Goal: Task Accomplishment & Management: Complete application form

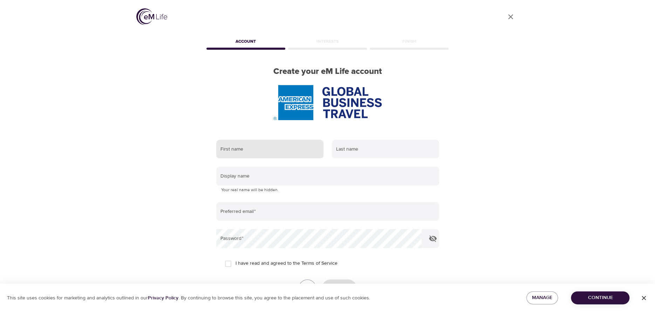
click at [253, 147] on input "text" at bounding box center [269, 149] width 107 height 19
type input "a"
type input "D"
click at [285, 153] on input "D" at bounding box center [269, 149] width 107 height 19
type input "a"
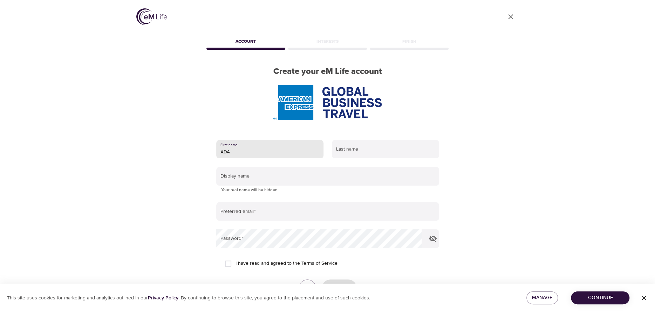
type input "ADA"
type input "PAK"
type input "A"
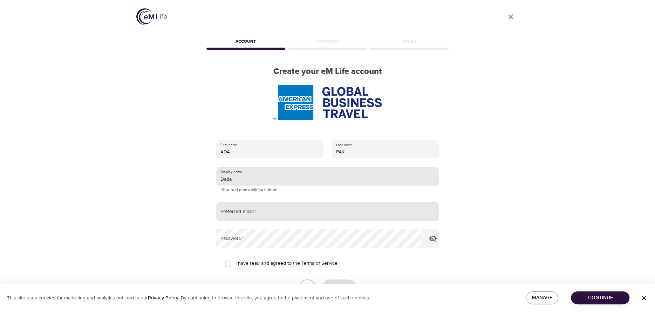
type input "Dada"
click at [308, 216] on input "email" at bounding box center [327, 211] width 223 height 19
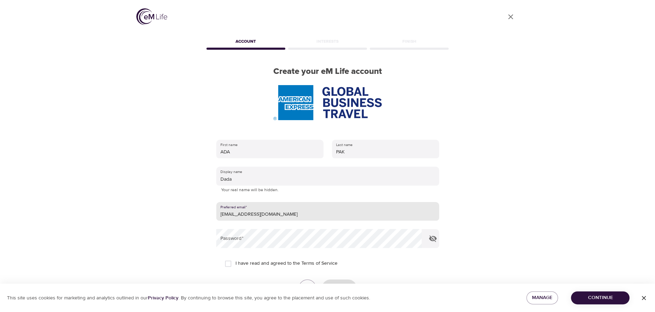
drag, startPoint x: 278, startPoint y: 218, endPoint x: 193, endPoint y: 214, distance: 84.9
click at [193, 214] on div "User Profile Account Interests Finish Create your eM Life account First name [P…" at bounding box center [327, 156] width 399 height 312
type input "[EMAIL_ADDRESS][DOMAIN_NAME]"
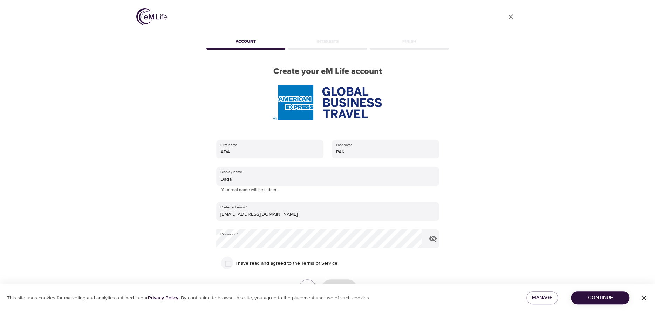
click at [232, 262] on input "I have read and agreed to the Terms of Service" at bounding box center [228, 263] width 15 height 15
checkbox input "true"
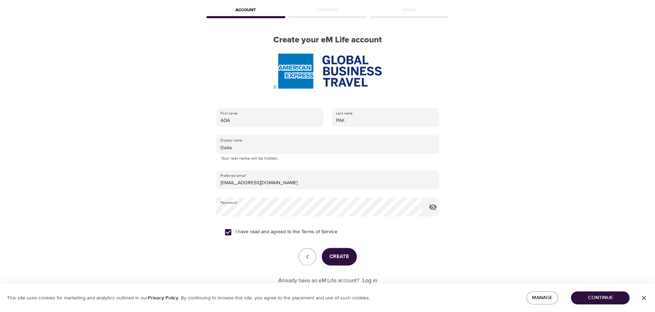
scroll to position [47, 0]
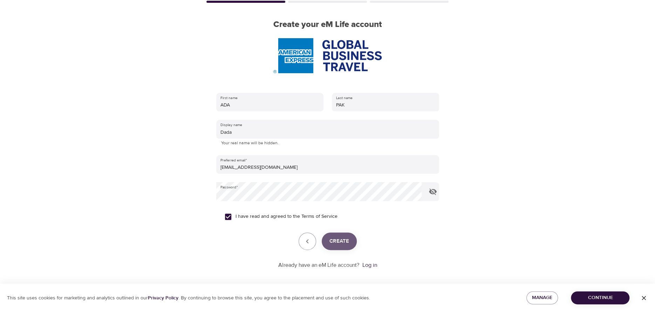
click at [343, 239] on span "Create" at bounding box center [339, 241] width 20 height 9
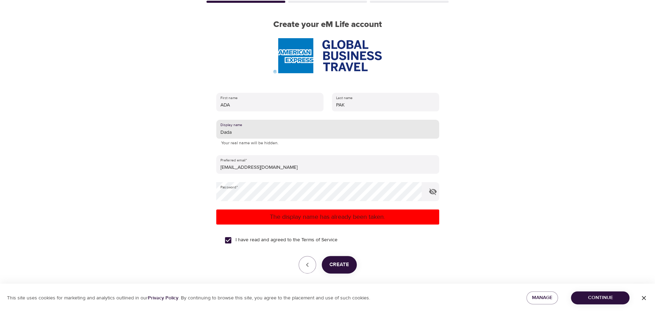
click at [261, 137] on input "Dada" at bounding box center [327, 129] width 223 height 19
type input "Dadada"
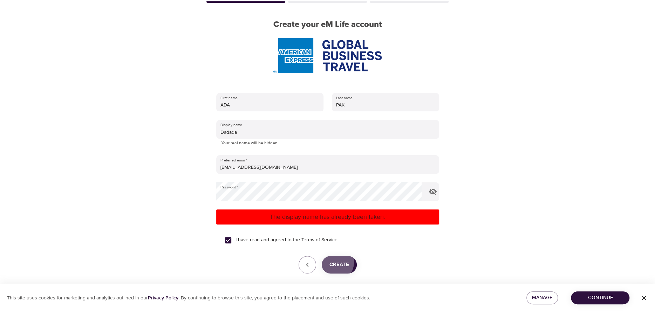
click at [332, 260] on span "Create" at bounding box center [339, 264] width 20 height 9
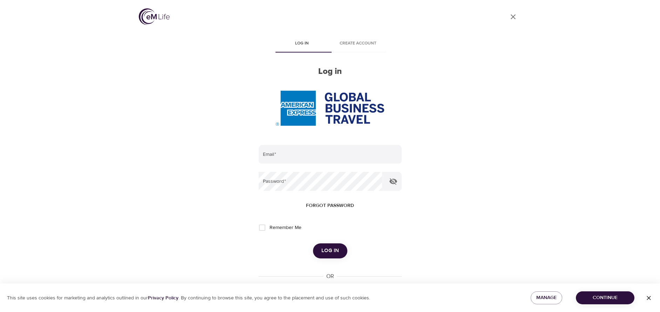
type input "[EMAIL_ADDRESS][DOMAIN_NAME]"
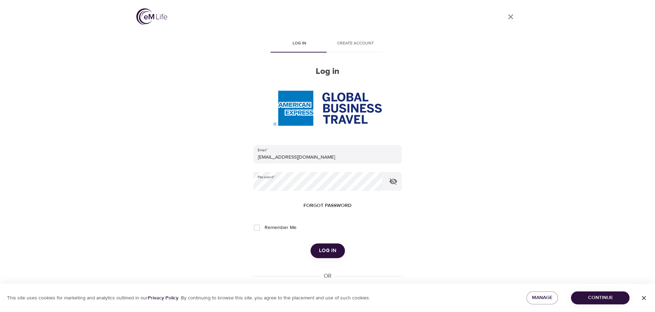
click at [283, 229] on span "Remember Me" at bounding box center [280, 227] width 32 height 7
click at [264, 229] on input "Remember Me" at bounding box center [256, 227] width 15 height 15
checkbox input "true"
click at [328, 244] on button "Log in" at bounding box center [327, 251] width 34 height 15
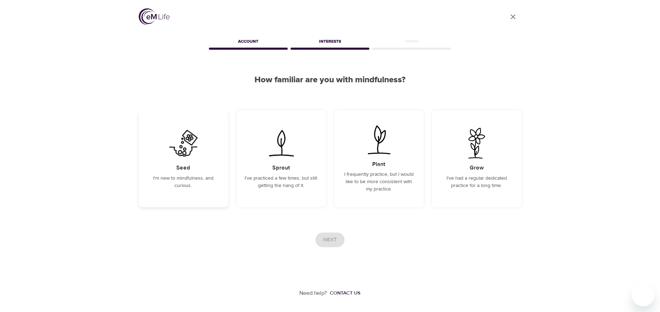
click at [192, 147] on img at bounding box center [183, 143] width 35 height 31
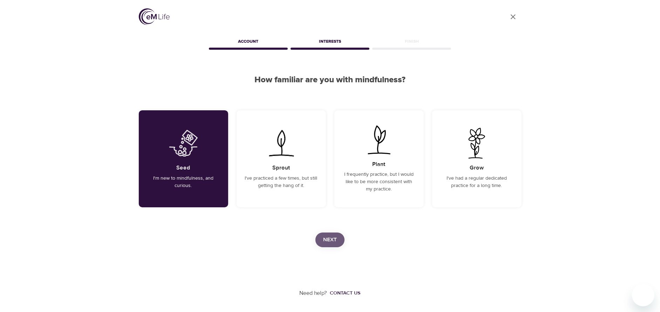
click at [335, 235] on button "Next" at bounding box center [329, 240] width 29 height 15
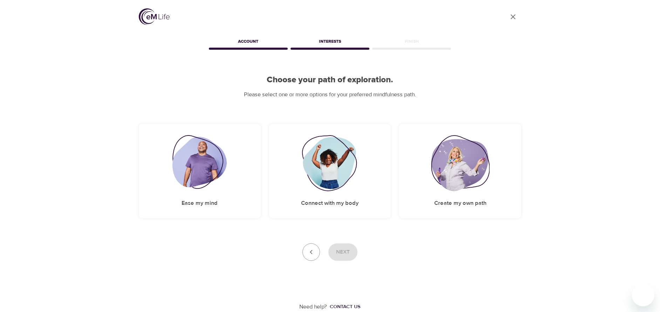
drag, startPoint x: 237, startPoint y: 210, endPoint x: 262, endPoint y: 219, distance: 27.3
click at [236, 210] on div "Ease my mind" at bounding box center [200, 171] width 122 height 94
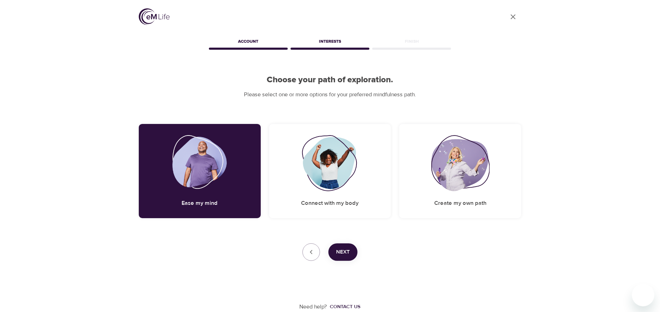
click at [348, 247] on button "Next" at bounding box center [342, 253] width 29 height 18
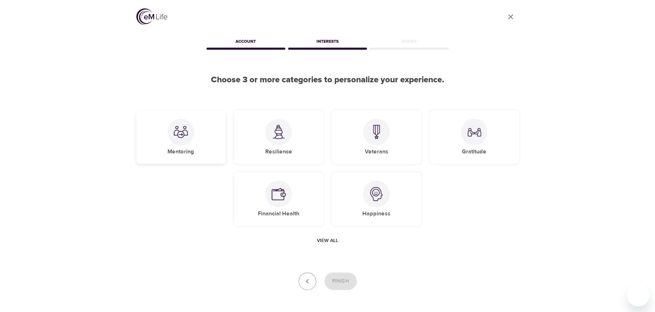
click at [169, 157] on div "Mentoring" at bounding box center [180, 137] width 89 height 54
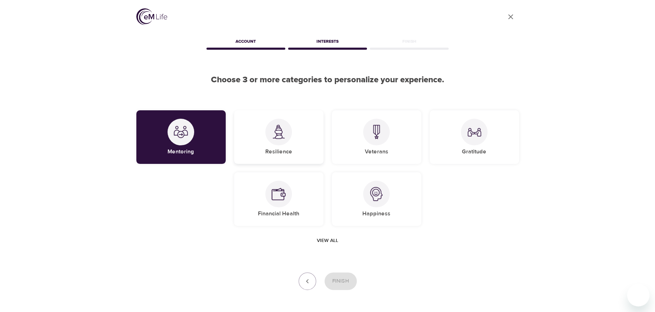
click at [277, 154] on h5 "Resilience" at bounding box center [278, 151] width 27 height 7
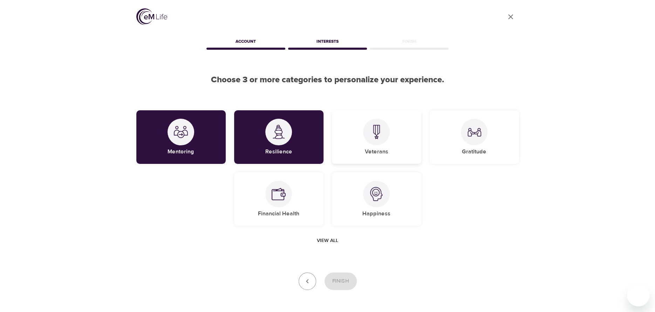
click at [356, 154] on div "Veterans" at bounding box center [376, 137] width 89 height 54
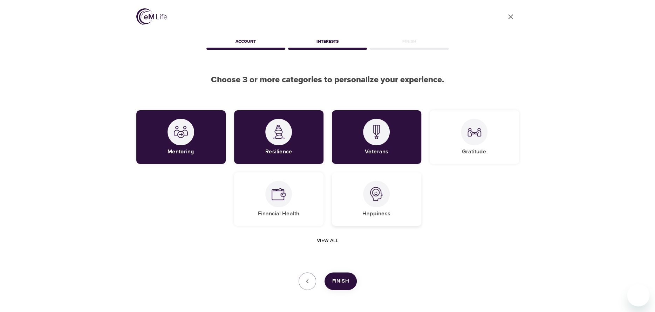
click at [382, 214] on h5 "Happiness" at bounding box center [376, 213] width 28 height 7
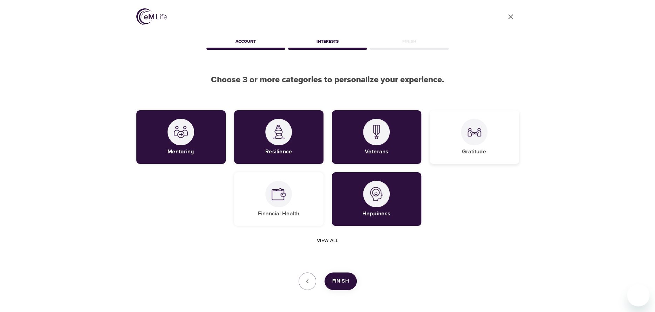
click at [484, 146] on div "Gratitude" at bounding box center [474, 137] width 89 height 54
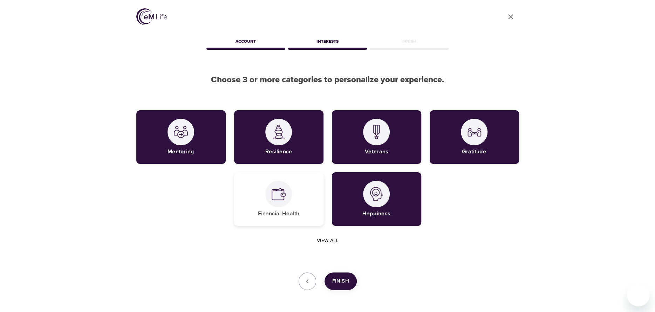
click at [284, 199] on img at bounding box center [279, 194] width 14 height 14
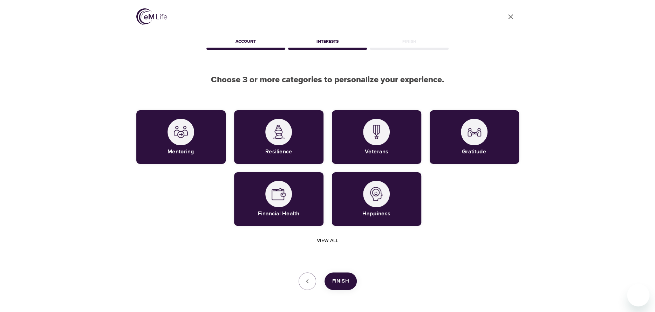
click at [329, 242] on span "View all" at bounding box center [327, 241] width 21 height 9
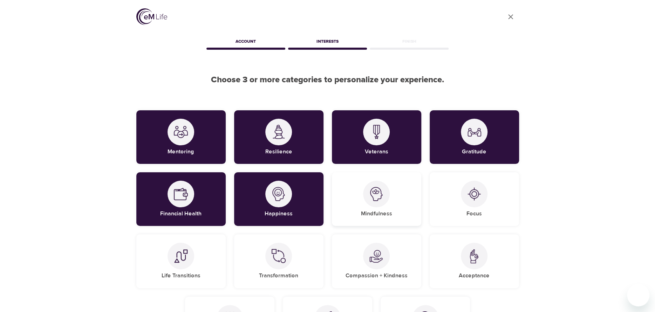
click at [379, 217] on h5 "Mindfulness" at bounding box center [376, 213] width 31 height 7
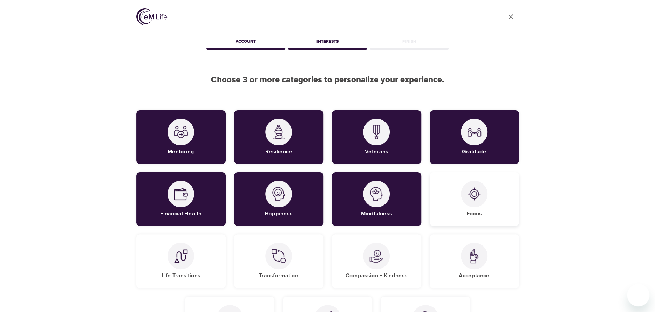
click at [458, 215] on div "Focus" at bounding box center [474, 199] width 89 height 54
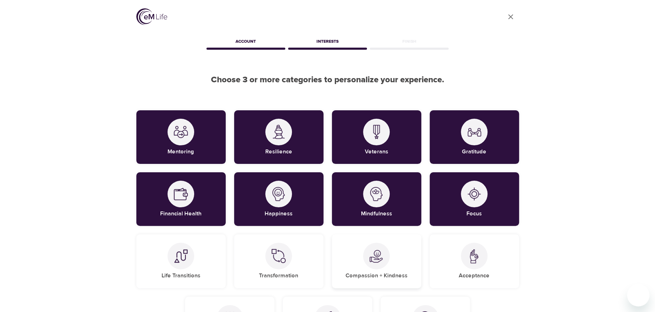
click at [396, 262] on div "Compassion + Kindness" at bounding box center [376, 261] width 89 height 54
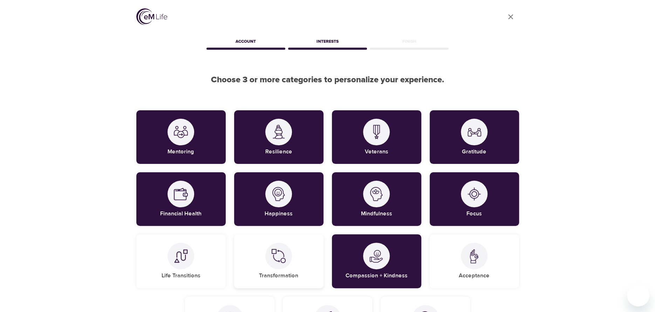
click at [271, 263] on div at bounding box center [278, 256] width 27 height 27
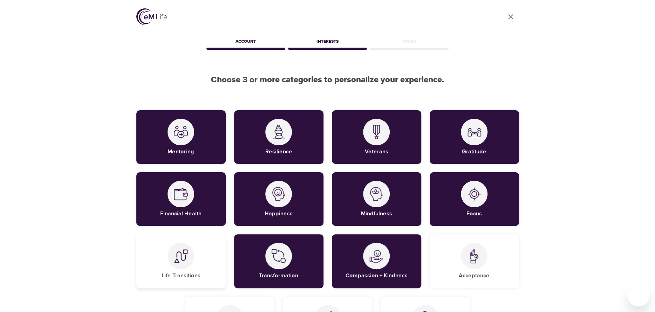
click at [179, 263] on div at bounding box center [180, 256] width 27 height 27
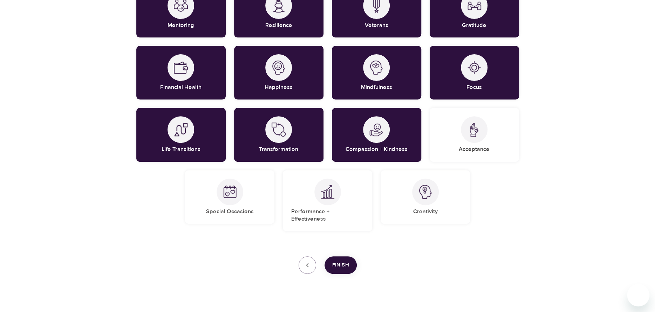
scroll to position [129, 0]
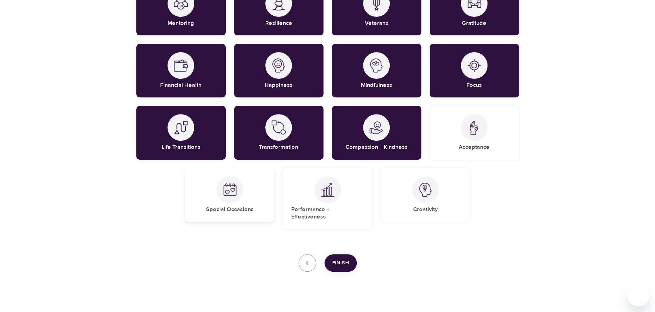
drag, startPoint x: 229, startPoint y: 205, endPoint x: 267, endPoint y: 200, distance: 38.2
click at [230, 205] on div "Special Occasions" at bounding box center [229, 195] width 89 height 54
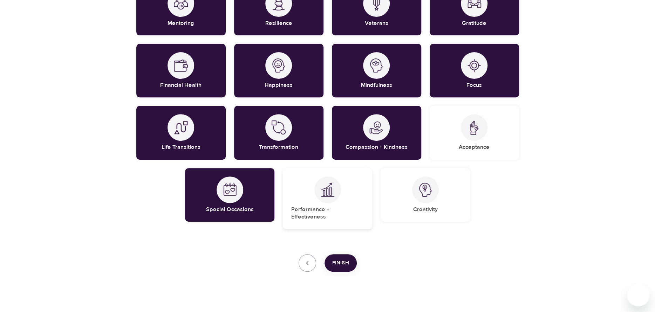
drag, startPoint x: 298, startPoint y: 199, endPoint x: 307, endPoint y: 199, distance: 8.8
click at [299, 199] on div "Performance + Effectiveness" at bounding box center [327, 198] width 89 height 61
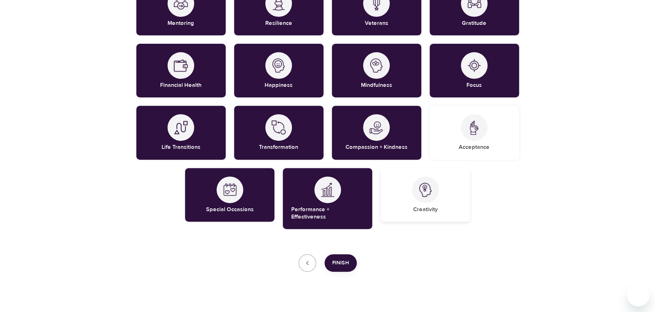
click at [436, 199] on div "Creativity" at bounding box center [425, 195] width 89 height 54
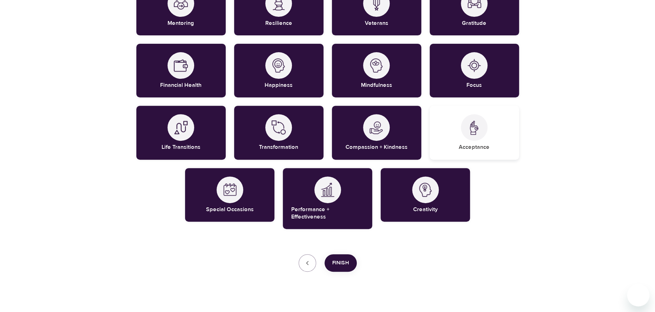
click at [471, 130] on img at bounding box center [474, 128] width 14 height 14
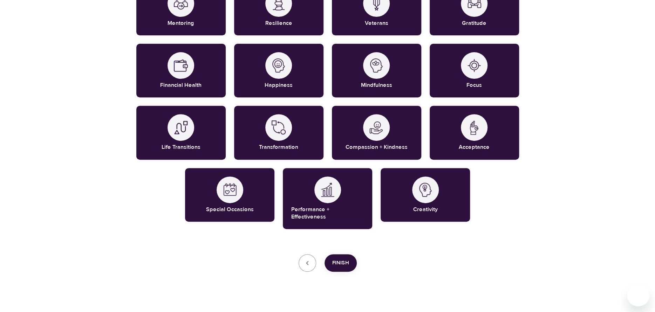
click at [342, 258] on button "Finish" at bounding box center [340, 263] width 32 height 18
